Goal: Information Seeking & Learning: Learn about a topic

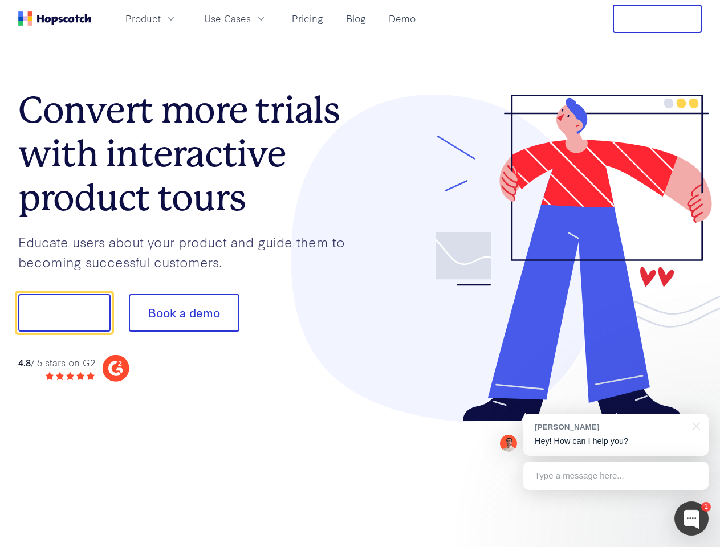
click at [360, 274] on div at bounding box center [531, 259] width 342 height 328
click at [161, 18] on span "Product" at bounding box center [142, 18] width 35 height 14
click at [251, 18] on span "Use Cases" at bounding box center [227, 18] width 47 height 14
click at [657, 19] on button "Free Trial" at bounding box center [657, 19] width 89 height 28
click at [64, 313] on button "Show me!" at bounding box center [64, 313] width 92 height 38
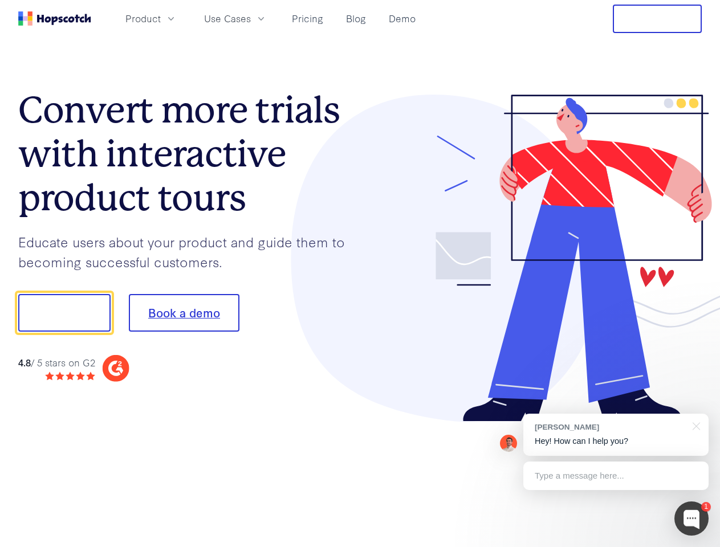
click at [183, 313] on button "Book a demo" at bounding box center [184, 313] width 111 height 38
click at [691, 519] on div at bounding box center [691, 518] width 34 height 34
click at [615, 435] on div "[PERSON_NAME] Hey! How can I help you?" at bounding box center [615, 435] width 185 height 42
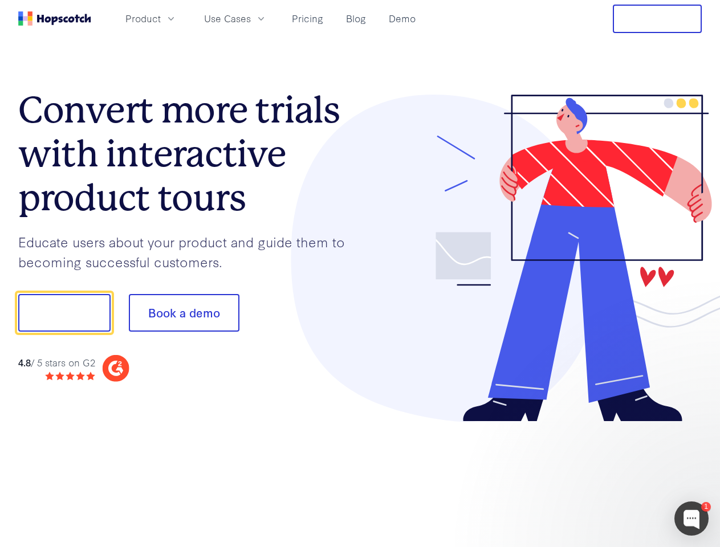
click at [694, 425] on div at bounding box center [602, 311] width 214 height 380
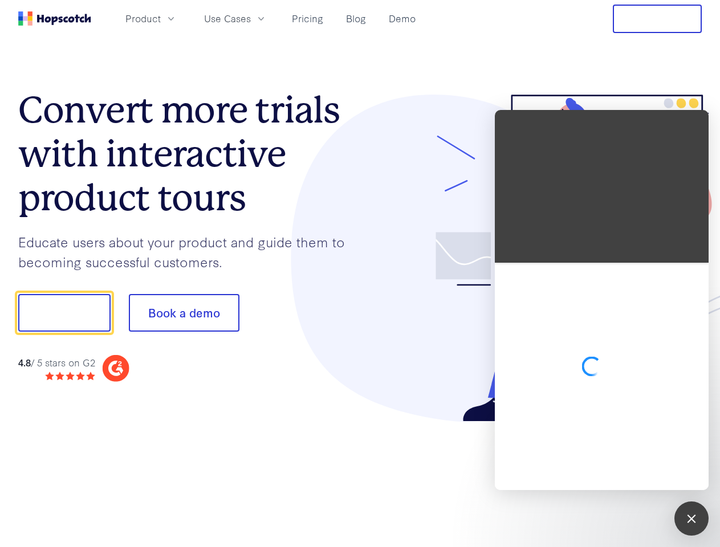
click at [615, 476] on div at bounding box center [602, 376] width 214 height 227
